Goal: Transaction & Acquisition: Book appointment/travel/reservation

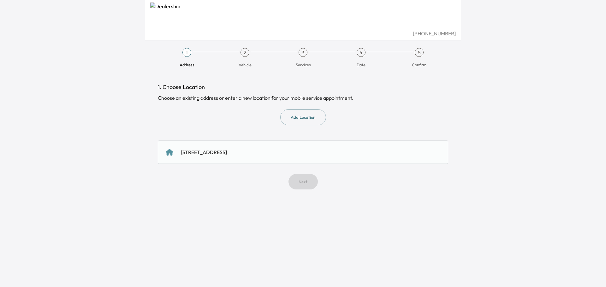
click at [337, 149] on div "[STREET_ADDRESS]" at bounding box center [303, 152] width 274 height 8
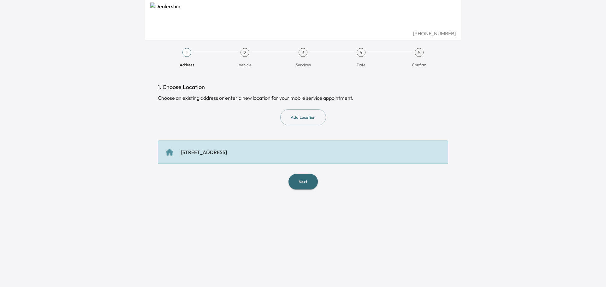
click at [301, 180] on button "Next" at bounding box center [302, 181] width 29 height 15
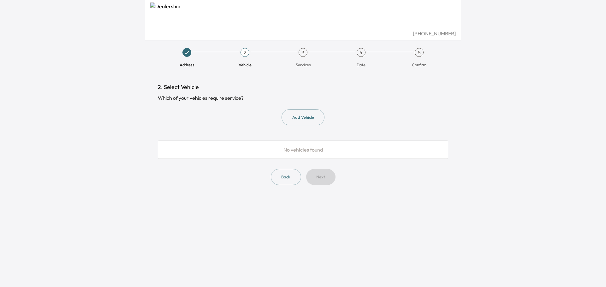
click at [296, 118] on button "Add Vehicle" at bounding box center [302, 117] width 43 height 16
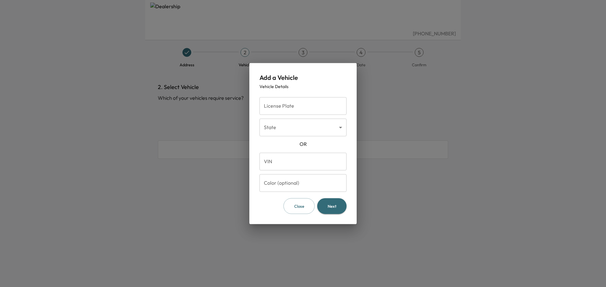
click at [299, 163] on input "VIN" at bounding box center [302, 161] width 87 height 18
paste input "**********"
type input "**********"
click at [334, 206] on button "Next" at bounding box center [331, 206] width 29 height 16
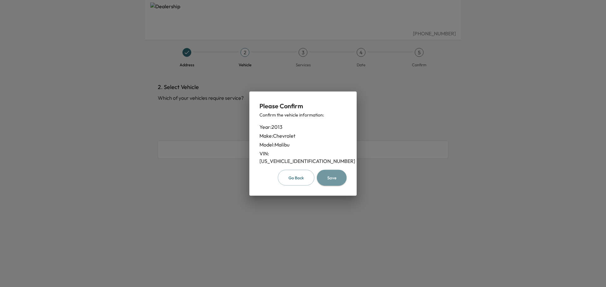
click at [333, 174] on button "Save" at bounding box center [332, 177] width 30 height 16
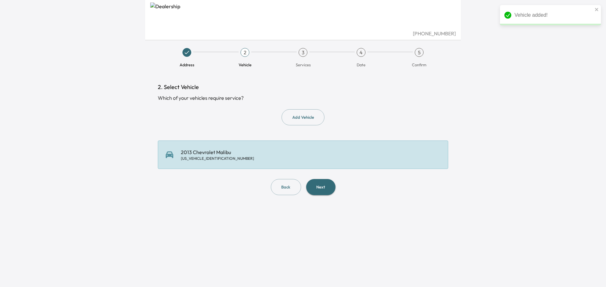
click at [323, 186] on button "Next" at bounding box center [320, 187] width 29 height 16
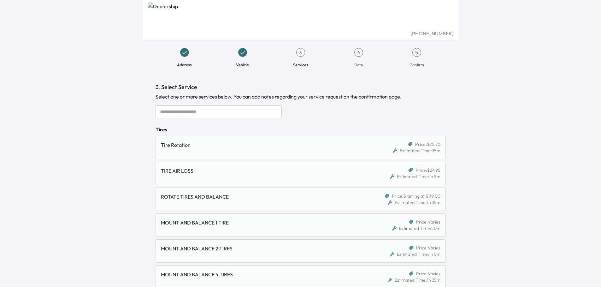
scroll to position [32, 0]
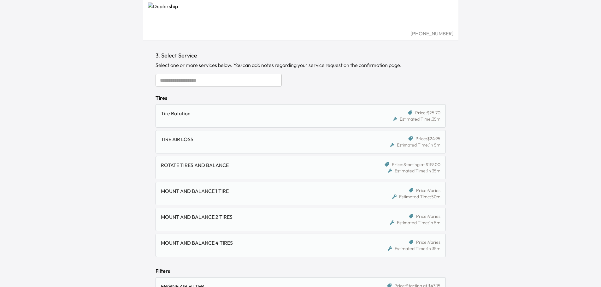
click at [199, 80] on input "text" at bounding box center [219, 80] width 126 height 13
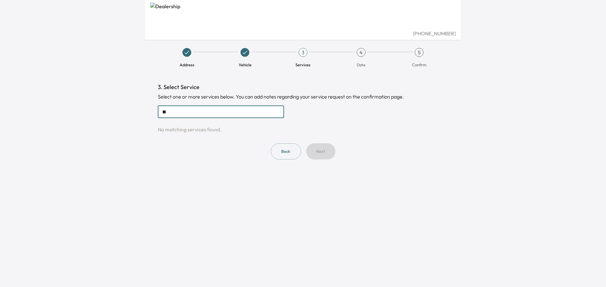
type input "*"
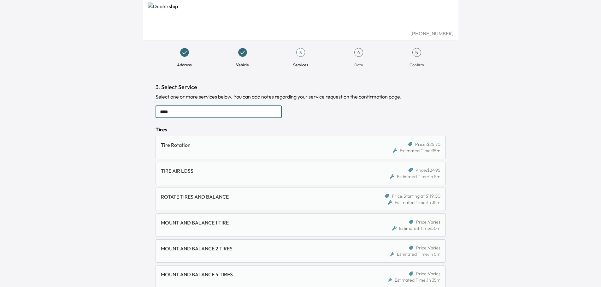
drag, startPoint x: 172, startPoint y: 110, endPoint x: 122, endPoint y: 111, distance: 49.9
click at [125, 111] on div "[PHONE_NUMBER] Address Vehicle 3 Services 4 Date 5 Confirm 3. Select Service Se…" at bounding box center [300, 143] width 601 height 287
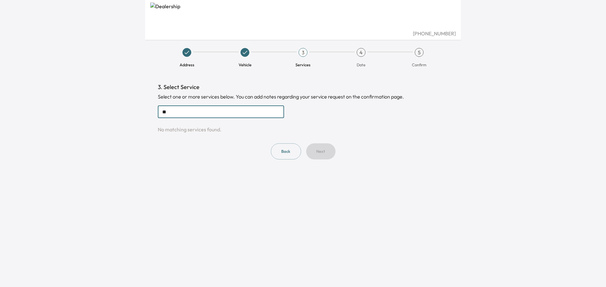
type input "***"
drag, startPoint x: 171, startPoint y: 110, endPoint x: 83, endPoint y: 103, distance: 88.0
click at [91, 109] on div "[PHONE_NUMBER] Address Vehicle 3 Services 4 Date 5 Confirm 3. Select Service Se…" at bounding box center [303, 143] width 606 height 287
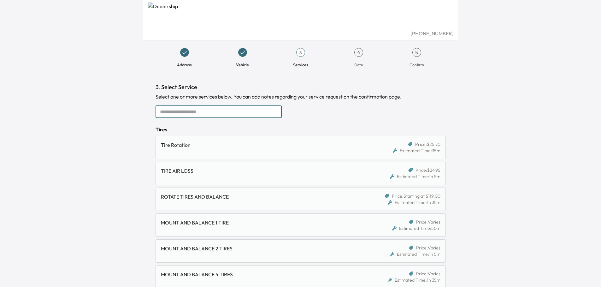
click at [188, 111] on input "text" at bounding box center [219, 111] width 126 height 13
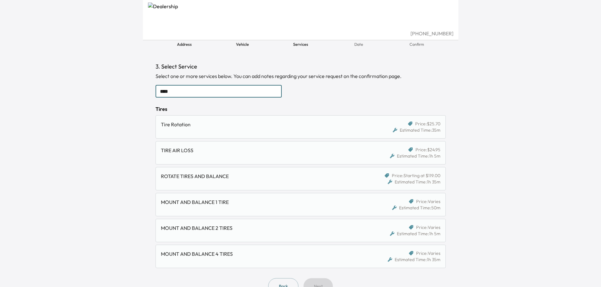
scroll to position [38, 0]
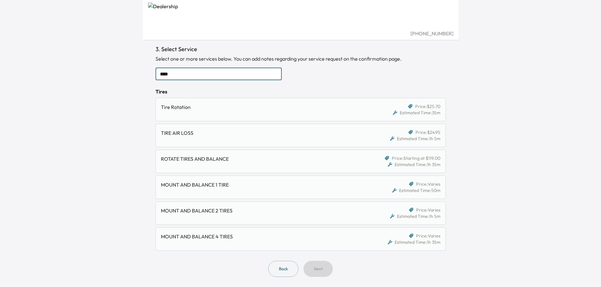
drag, startPoint x: 179, startPoint y: 76, endPoint x: 133, endPoint y: 77, distance: 46.1
click at [136, 77] on div "[PHONE_NUMBER] Address Vehicle 3 Services 4 Date 5 Confirm 3. Select Service Se…" at bounding box center [300, 105] width 601 height 287
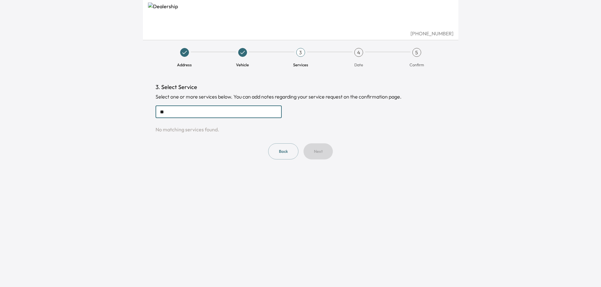
scroll to position [0, 0]
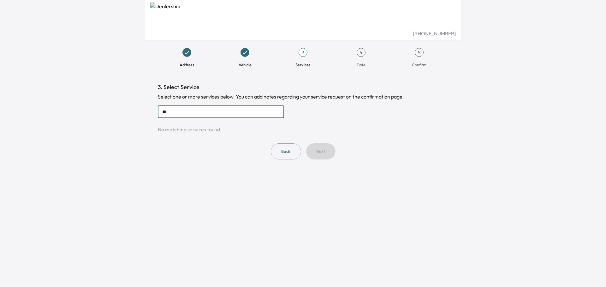
type input "*"
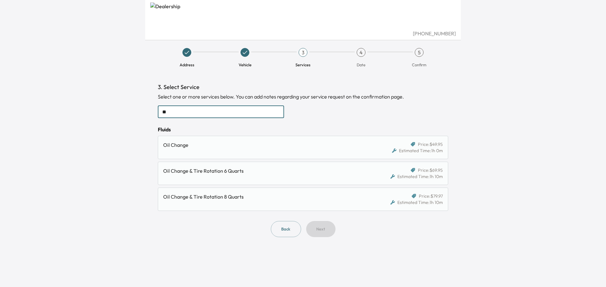
type input "*"
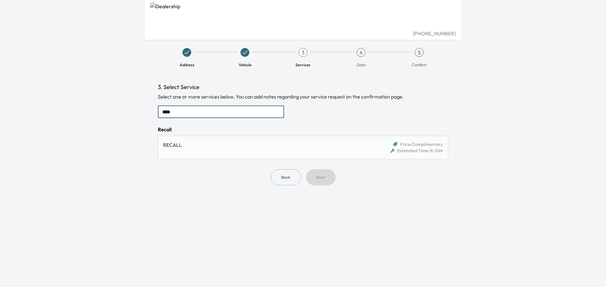
type input "****"
drag, startPoint x: 208, startPoint y: 149, endPoint x: 211, endPoint y: 145, distance: 4.5
click at [211, 145] on div "RECALL" at bounding box center [265, 145] width 205 height 8
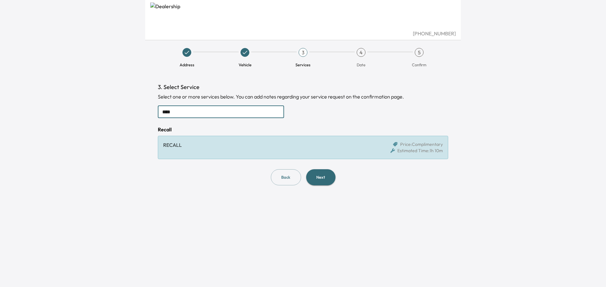
drag, startPoint x: 174, startPoint y: 111, endPoint x: 112, endPoint y: 109, distance: 62.5
click at [112, 109] on div "[PHONE_NUMBER] Address Vehicle 3 Services 4 Date 5 Confirm 3. Select Service Se…" at bounding box center [303, 143] width 606 height 287
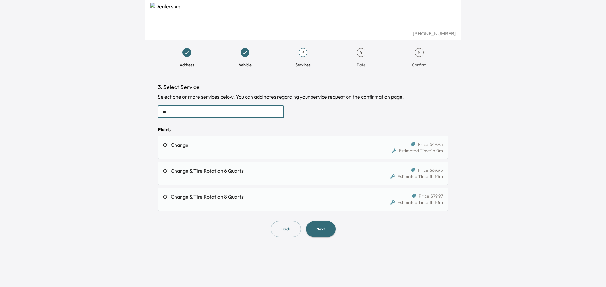
type input "*"
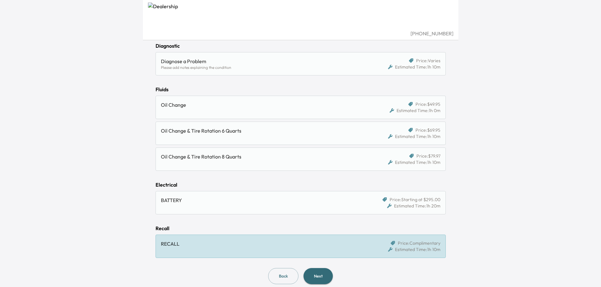
scroll to position [498, 0]
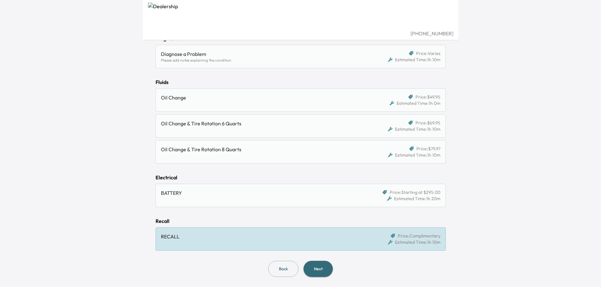
click at [193, 129] on div "Oil Change & Tire Rotation 6 Quarts" at bounding box center [266, 126] width 210 height 13
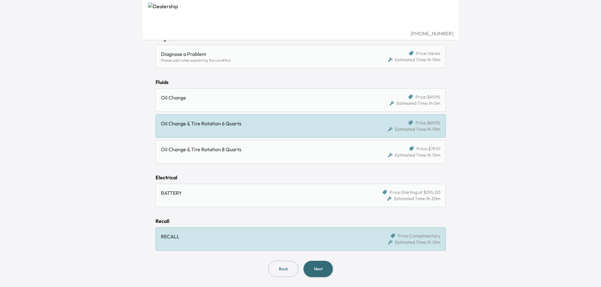
drag, startPoint x: 201, startPoint y: 231, endPoint x: 211, endPoint y: 232, distance: 9.5
click at [202, 231] on div "RECALL Price: Complimentary Estimated Time: 1h 10m" at bounding box center [301, 238] width 290 height 23
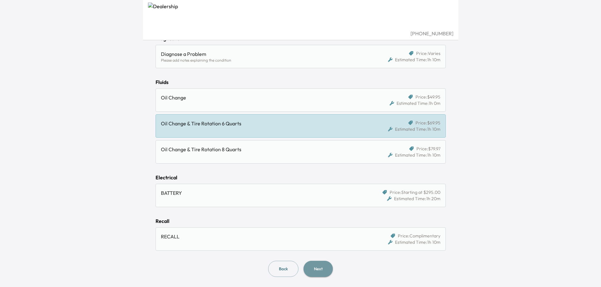
click at [325, 268] on button "Next" at bounding box center [318, 269] width 29 height 16
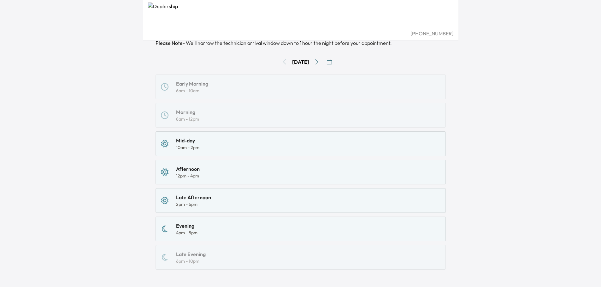
scroll to position [98, 0]
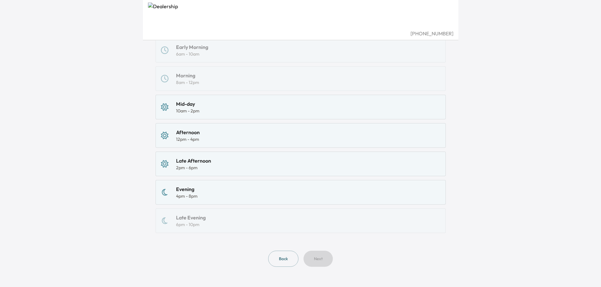
click at [234, 193] on div "Evening 4pm - 8pm" at bounding box center [301, 192] width 280 height 14
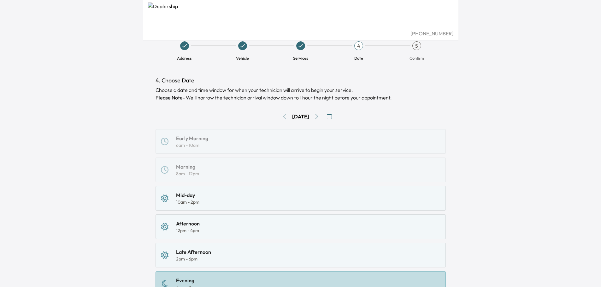
scroll to position [0, 0]
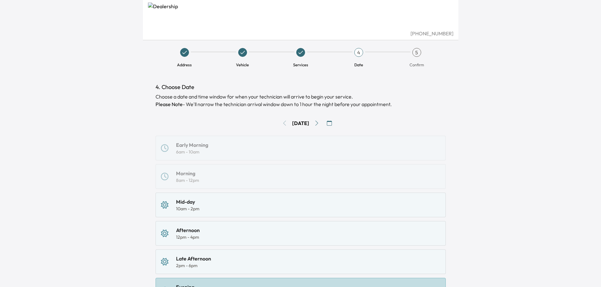
click at [332, 122] on icon "button" at bounding box center [329, 123] width 5 height 5
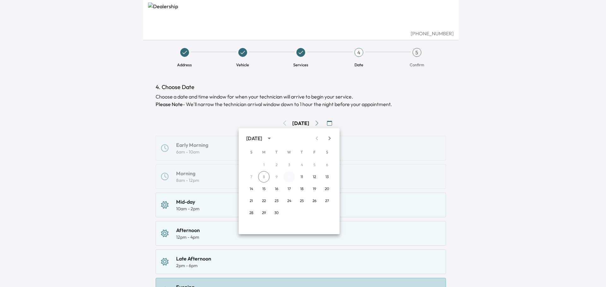
click at [289, 177] on button "10" at bounding box center [288, 176] width 11 height 11
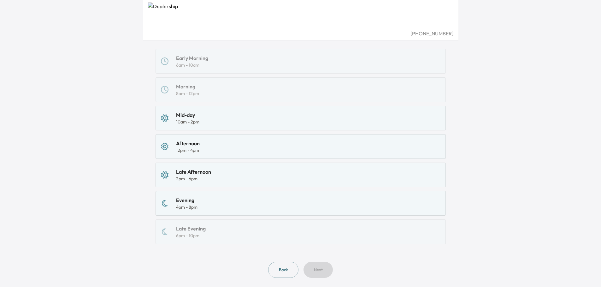
scroll to position [98, 0]
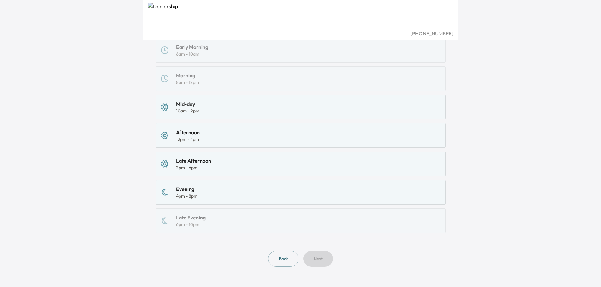
click at [262, 196] on div "Evening 4pm - 8pm" at bounding box center [301, 192] width 280 height 14
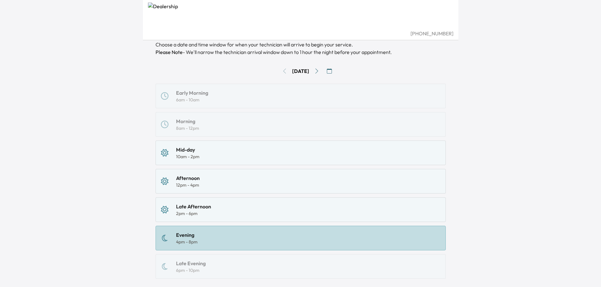
scroll to position [0, 0]
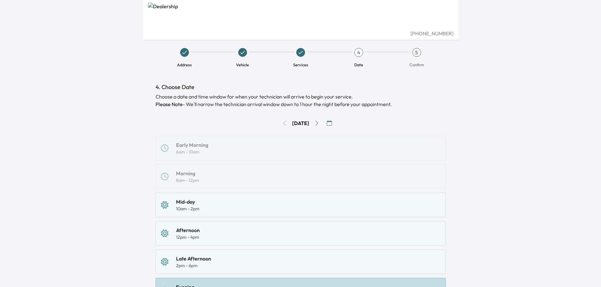
click at [333, 120] on button "button" at bounding box center [329, 123] width 10 height 10
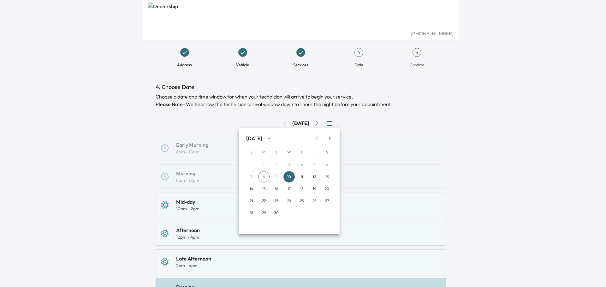
click at [333, 120] on div at bounding box center [303, 143] width 606 height 287
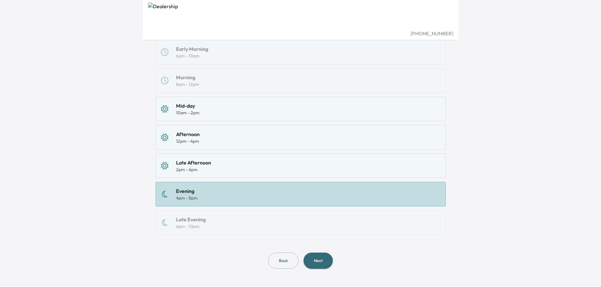
scroll to position [98, 0]
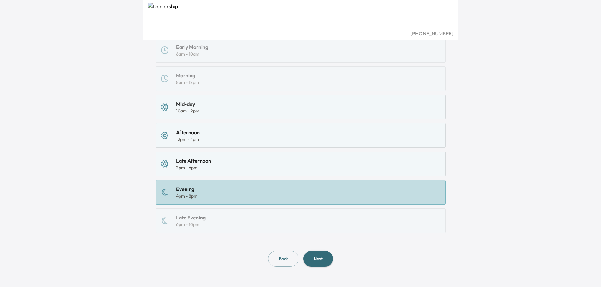
click at [319, 257] on button "Next" at bounding box center [318, 259] width 29 height 16
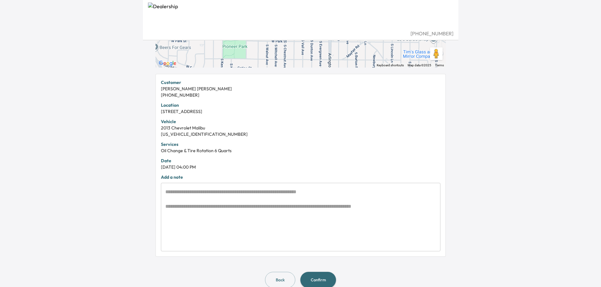
scroll to position [113, 0]
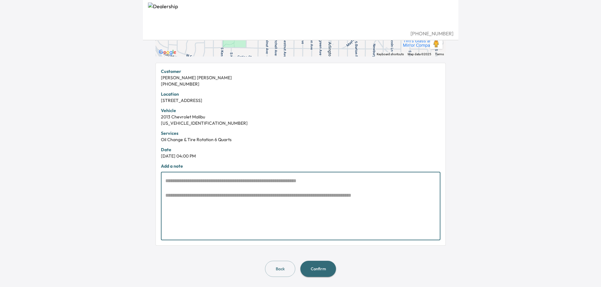
click at [175, 180] on textarea at bounding box center [300, 206] width 271 height 58
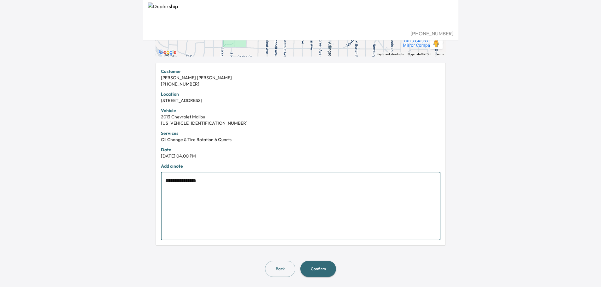
type textarea "**********"
click at [326, 270] on button "Confirm" at bounding box center [318, 269] width 36 height 16
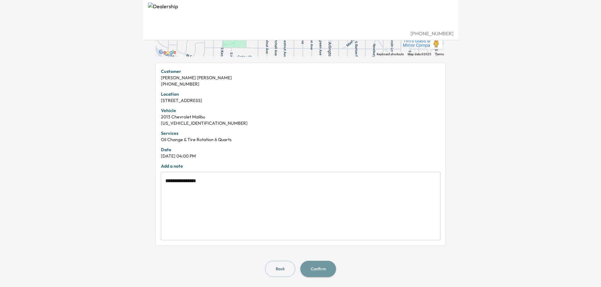
click at [324, 267] on button "Confirm" at bounding box center [318, 269] width 36 height 16
click at [320, 271] on button "Confirm" at bounding box center [318, 269] width 36 height 16
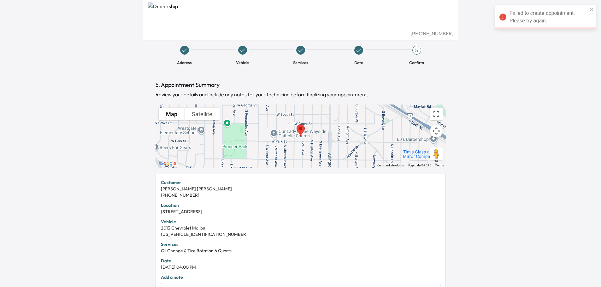
scroll to position [0, 0]
